Goal: Task Accomplishment & Management: Use online tool/utility

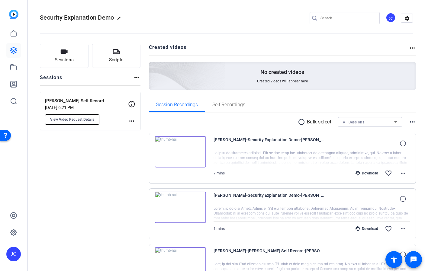
click at [92, 121] on span "View Video Request Details" at bounding box center [72, 119] width 44 height 5
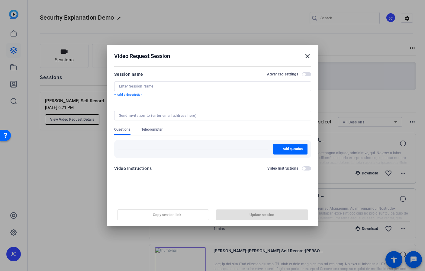
type input "[PERSON_NAME] Self Record"
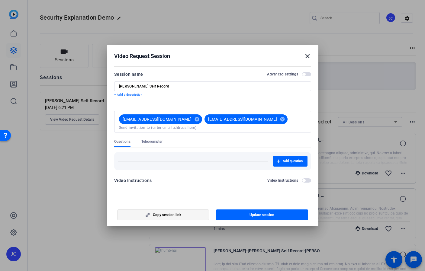
click at [180, 215] on span "Copy session link" at bounding box center [167, 215] width 28 height 5
click at [306, 58] on mat-icon "close" at bounding box center [307, 56] width 7 height 7
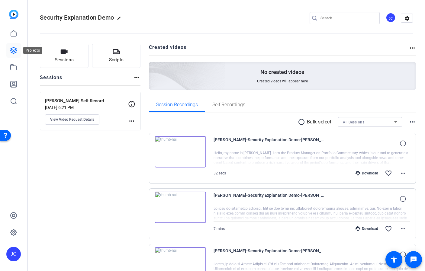
click at [10, 51] on icon at bounding box center [13, 50] width 7 height 7
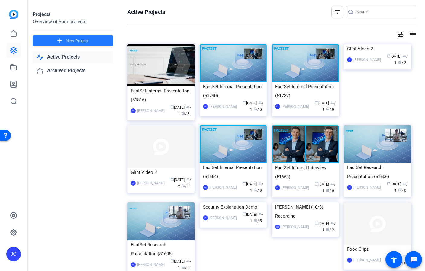
click at [69, 42] on span "New Project" at bounding box center [77, 41] width 23 height 6
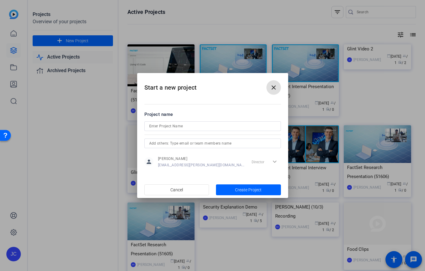
click at [275, 88] on mat-icon "close" at bounding box center [273, 87] width 7 height 7
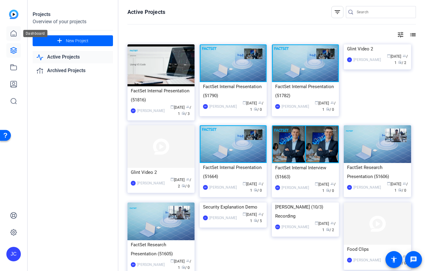
click at [16, 29] on link at bounding box center [13, 33] width 14 height 14
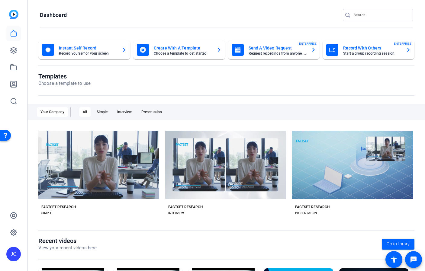
click at [278, 56] on div "Send A Video Request Request recordings from anyone, anywhere ENTERPRISE" at bounding box center [274, 50] width 85 height 12
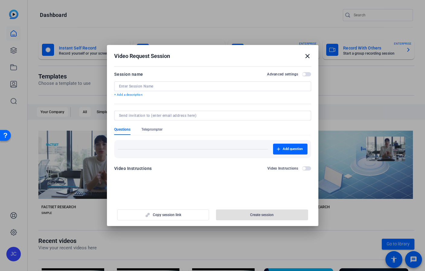
click at [227, 87] on input at bounding box center [212, 86] width 187 height 5
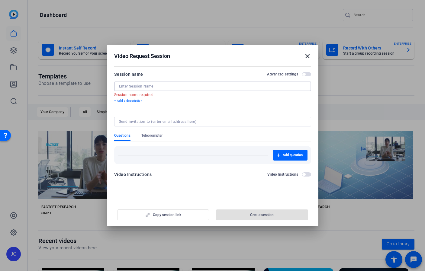
paste input "Mercury"
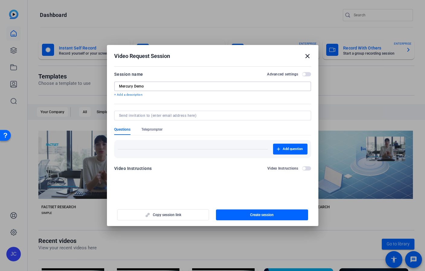
type input "Mercury Demo"
click at [197, 129] on div "Questions Teleprompter" at bounding box center [212, 131] width 197 height 8
click at [254, 214] on span "Create session" at bounding box center [262, 215] width 24 height 5
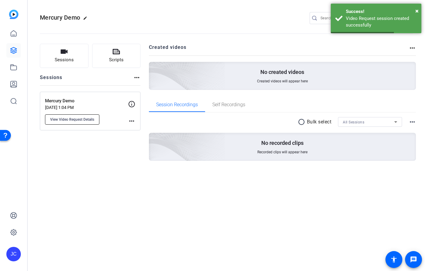
click at [80, 116] on button "View Video Request Details" at bounding box center [72, 119] width 54 height 10
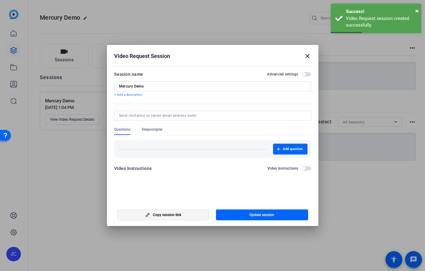
click at [183, 214] on span "button" at bounding box center [162, 215] width 91 height 14
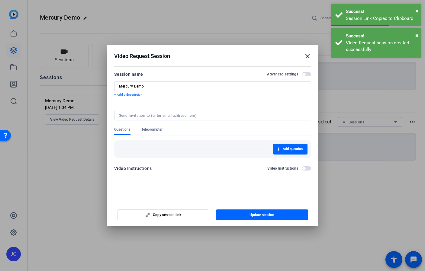
click at [358, 174] on div at bounding box center [212, 135] width 425 height 271
